Goal: Information Seeking & Learning: Learn about a topic

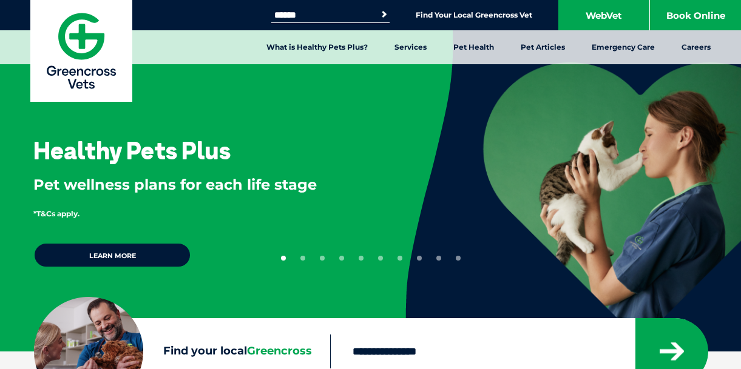
scroll to position [7, 0]
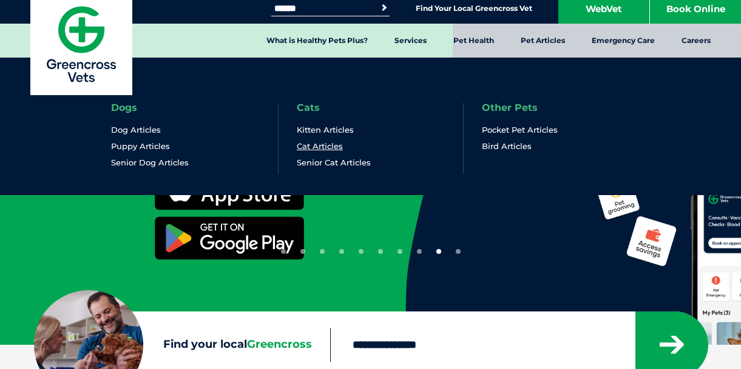
click at [315, 147] on link "Cat Articles" at bounding box center [320, 146] width 46 height 10
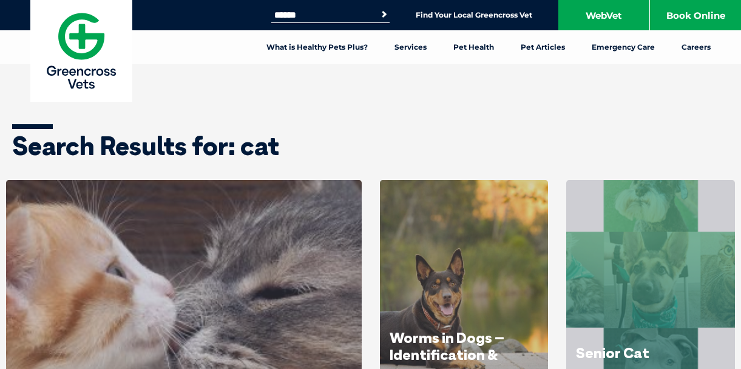
click at [305, 12] on input "Search for:" at bounding box center [322, 15] width 103 height 10
type input "**********"
click at [382, 15] on button "Search" at bounding box center [384, 14] width 12 height 12
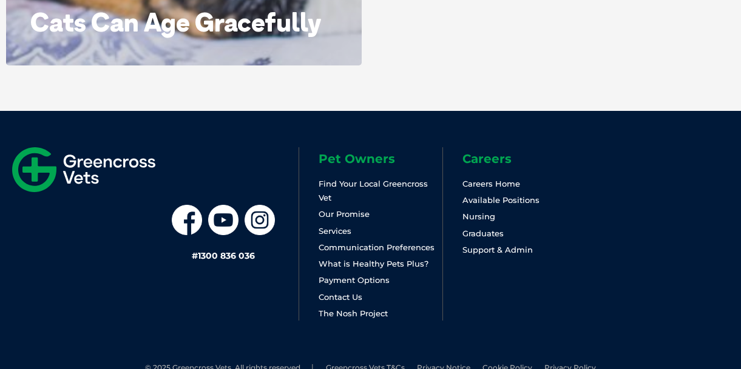
scroll to position [546, 0]
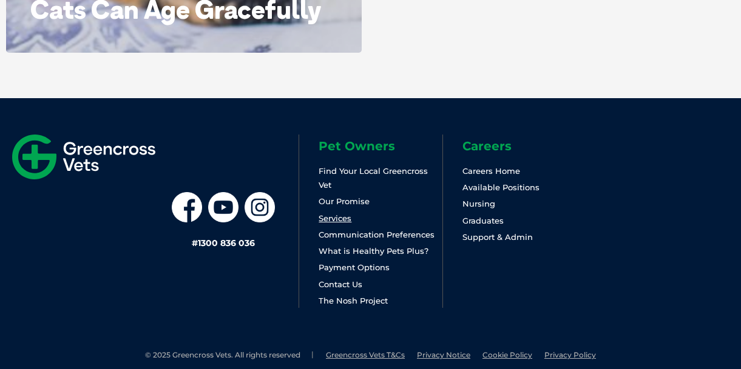
click at [325, 215] on link "Services" at bounding box center [334, 219] width 33 height 10
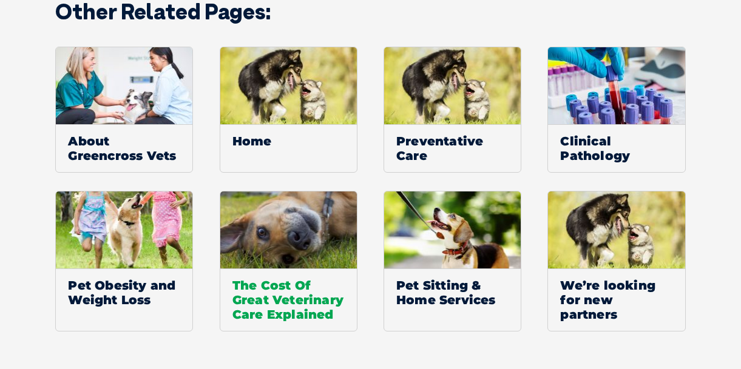
scroll to position [924, 0]
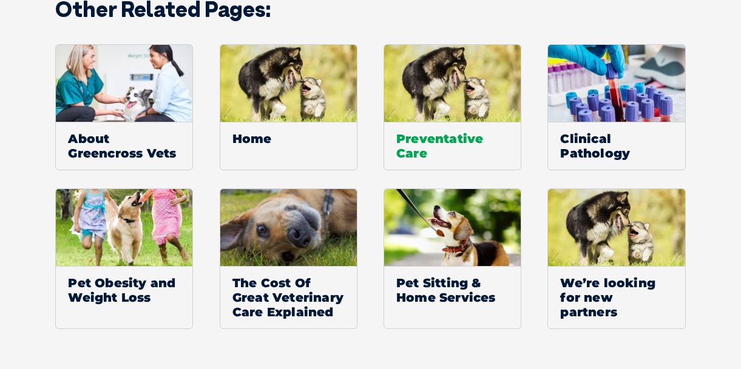
click at [436, 141] on span "Preventative Care" at bounding box center [452, 146] width 136 height 48
